Goal: Transaction & Acquisition: Book appointment/travel/reservation

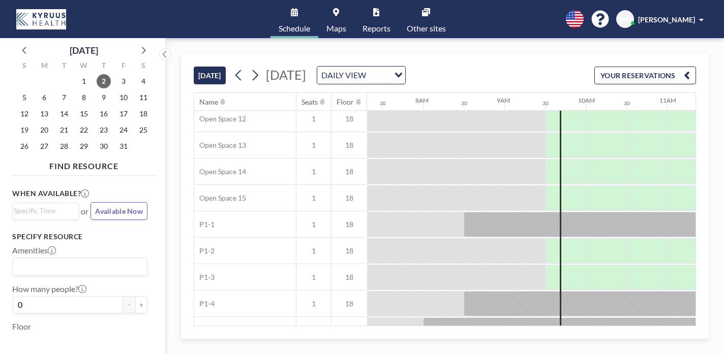
scroll to position [356, 595]
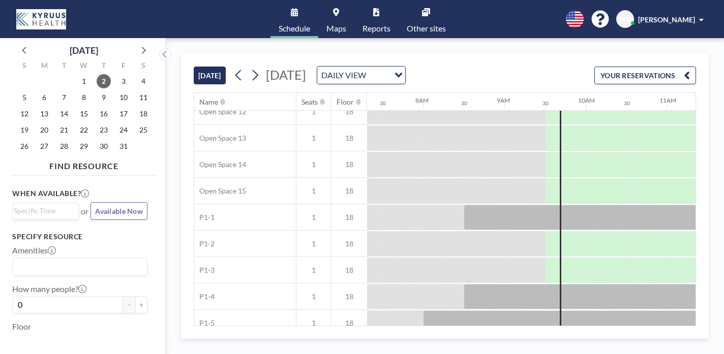
click at [560, 228] on div at bounding box center [561, 125] width 2 height 740
click at [545, 337] on div at bounding box center [565, 349] width 41 height 25
drag, startPoint x: 340, startPoint y: 226, endPoint x: 400, endPoint y: 230, distance: 60.2
click at [504, 337] on div at bounding box center [524, 349] width 41 height 25
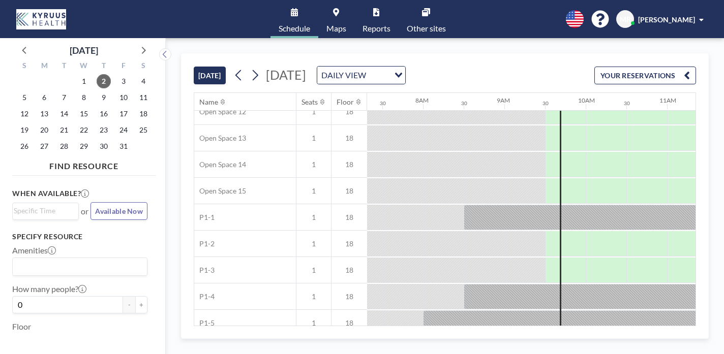
click at [504, 337] on div at bounding box center [524, 349] width 41 height 25
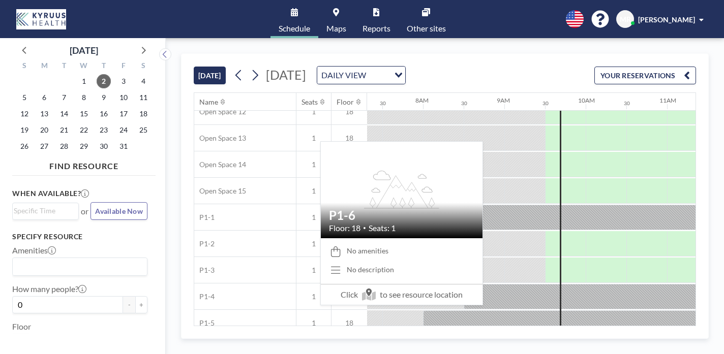
click at [211, 337] on div "P1-6" at bounding box center [245, 350] width 102 height 26
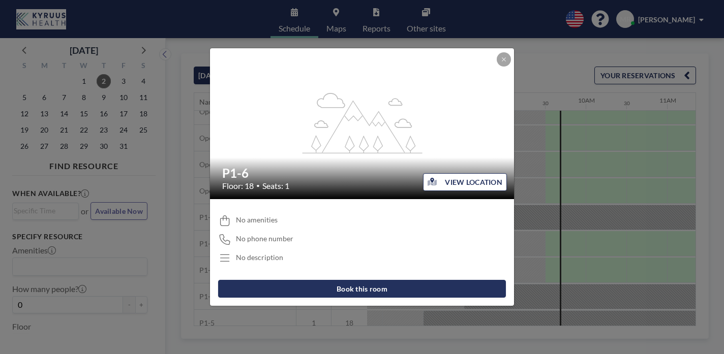
click at [211, 229] on div "flex-grow: 1.2; P1-6 Floor: 18 • Seats: 1 VIEW LOCATION No amenities No phone n…" at bounding box center [362, 177] width 724 height 354
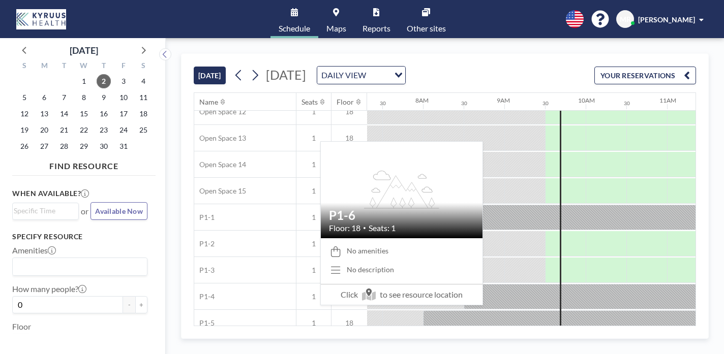
click at [211, 337] on div "P1-6" at bounding box center [245, 350] width 102 height 26
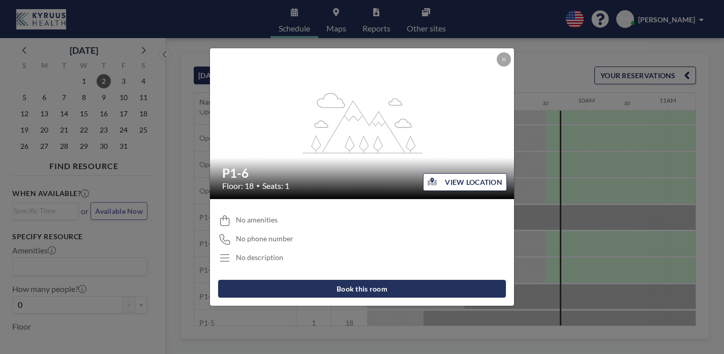
click at [315, 280] on button "Book this room" at bounding box center [362, 289] width 288 height 18
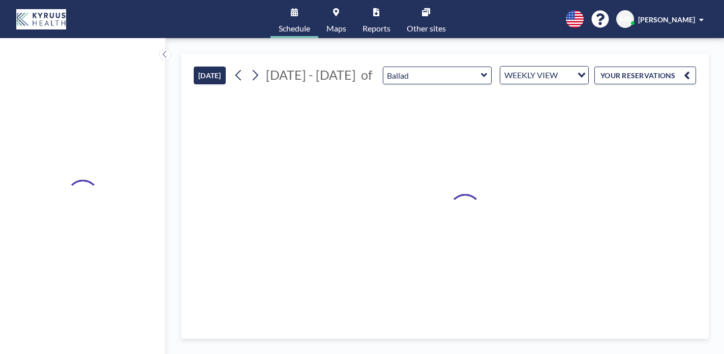
type input "P1-6"
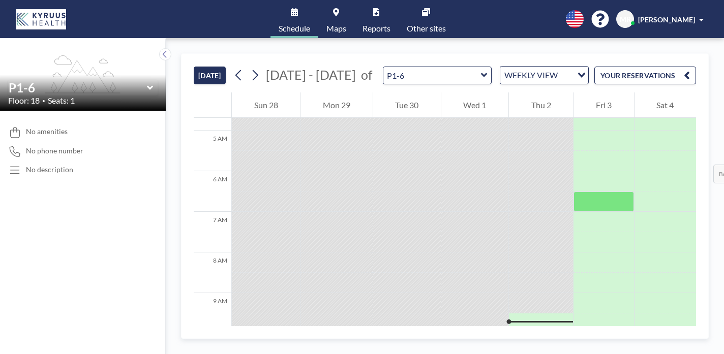
scroll to position [191, 0]
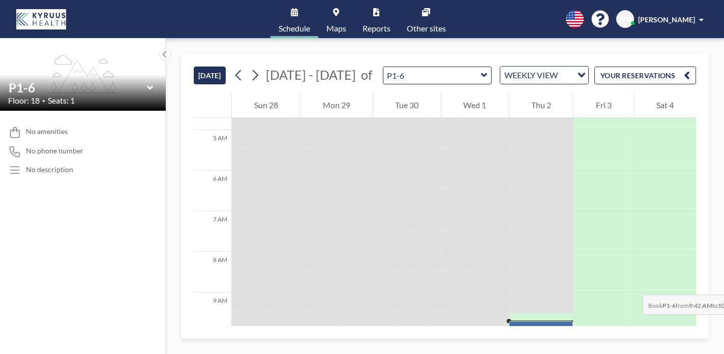
click at [512, 321] on div at bounding box center [541, 327] width 64 height 12
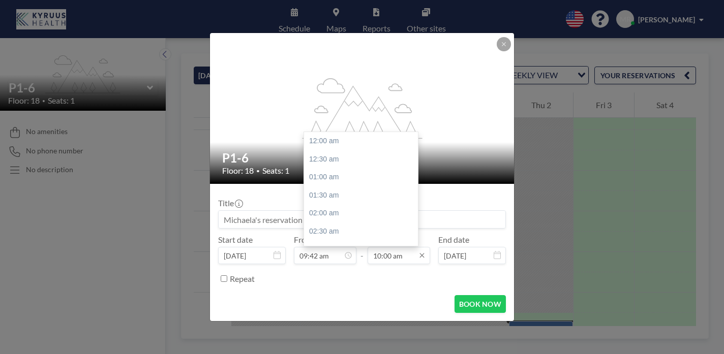
scroll to position [324, 0]
click at [391, 247] on input "10:00 am" at bounding box center [399, 255] width 63 height 17
click at [343, 230] on div "05:00 pm" at bounding box center [361, 239] width 114 height 18
type input "05:00 pm"
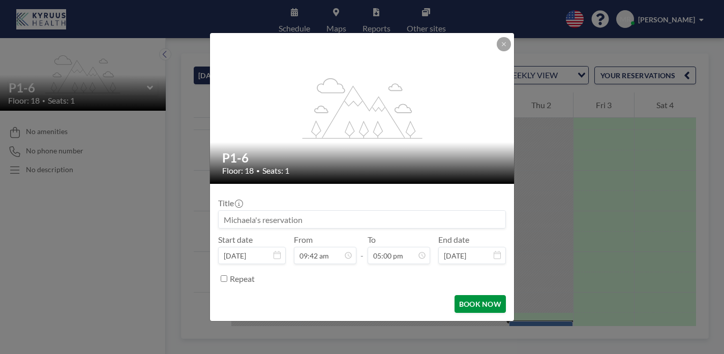
click at [464, 295] on button "BOOK NOW" at bounding box center [480, 304] width 51 height 18
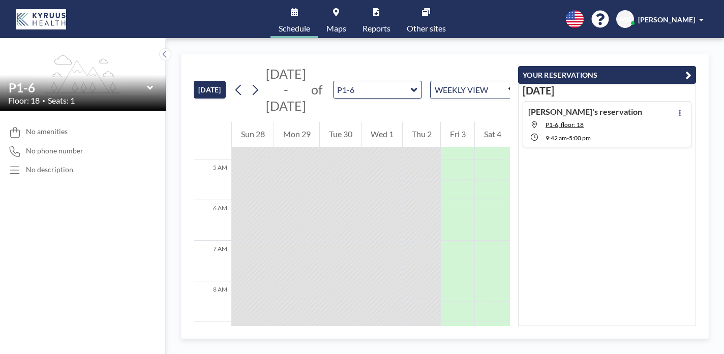
click at [310, 24] on span "Schedule" at bounding box center [295, 28] width 32 height 8
click at [422, 13] on icon at bounding box center [426, 12] width 8 height 8
